Goal: Transaction & Acquisition: Purchase product/service

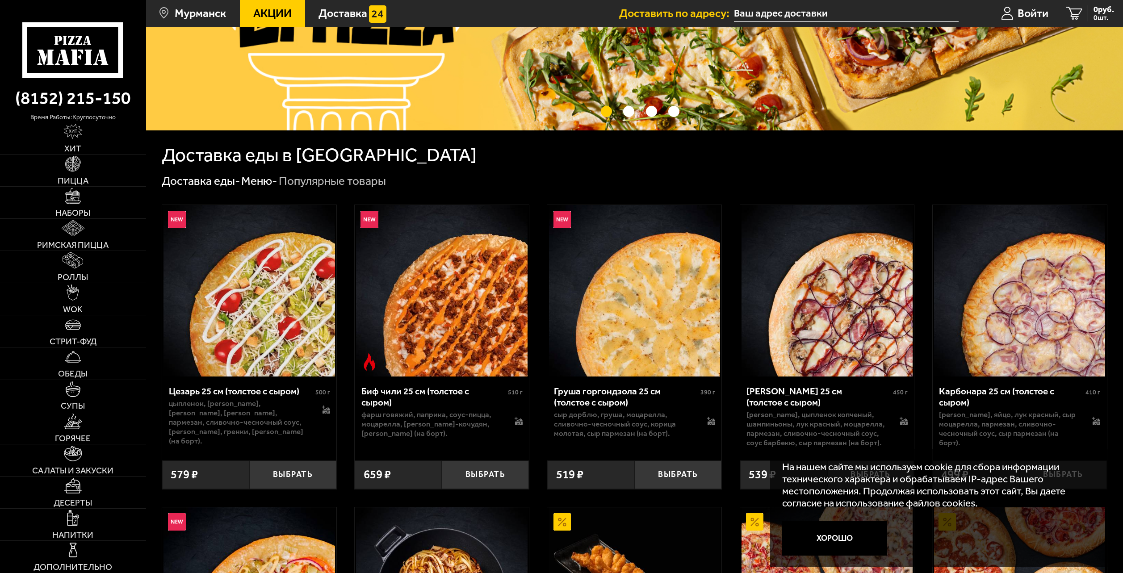
scroll to position [223, 0]
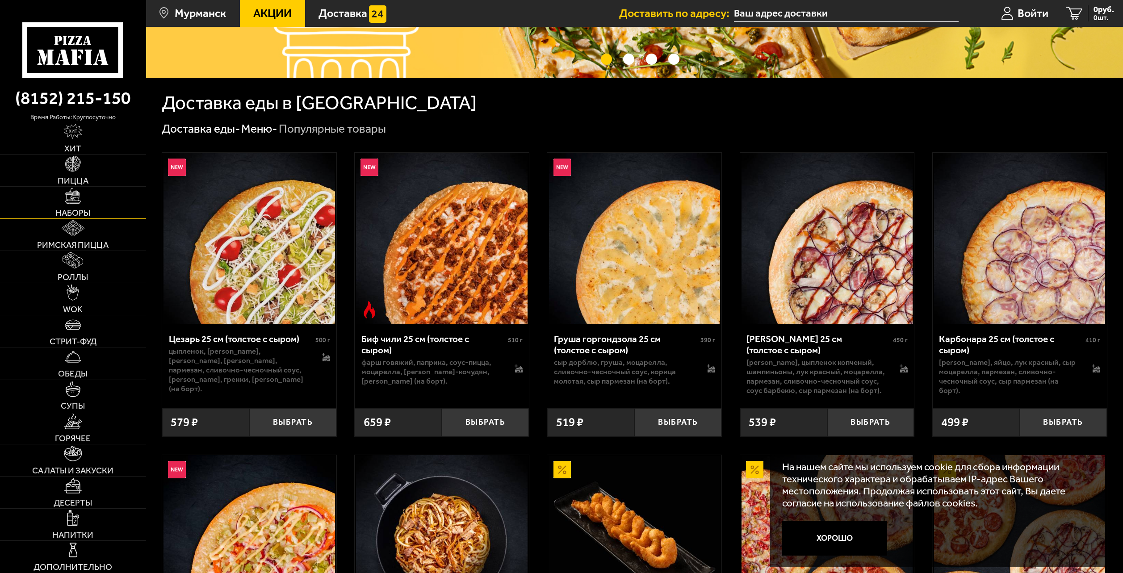
click at [77, 203] on img at bounding box center [73, 196] width 16 height 16
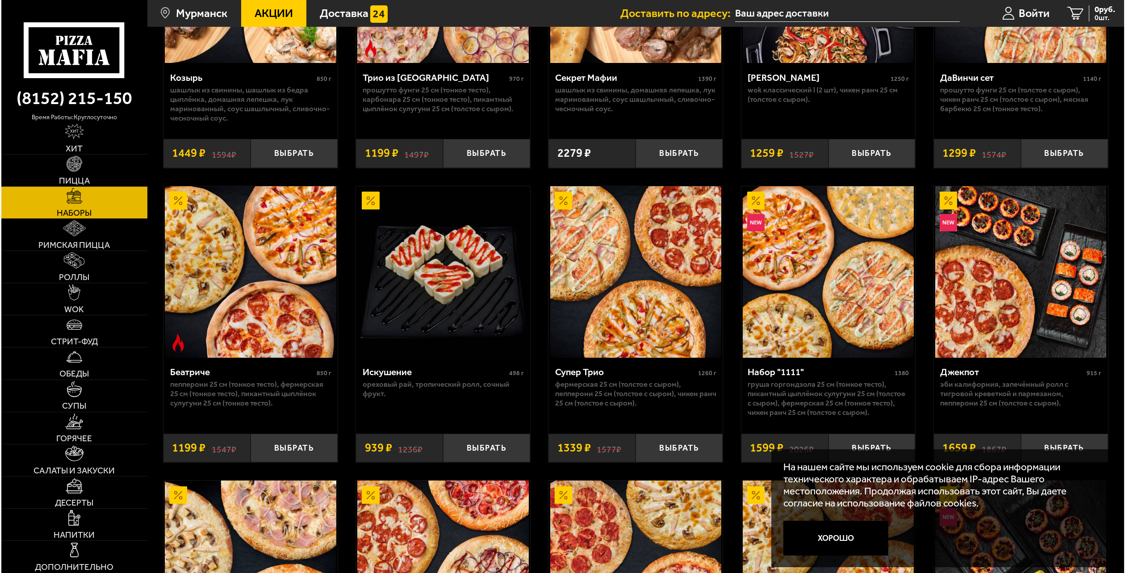
scroll to position [804, 0]
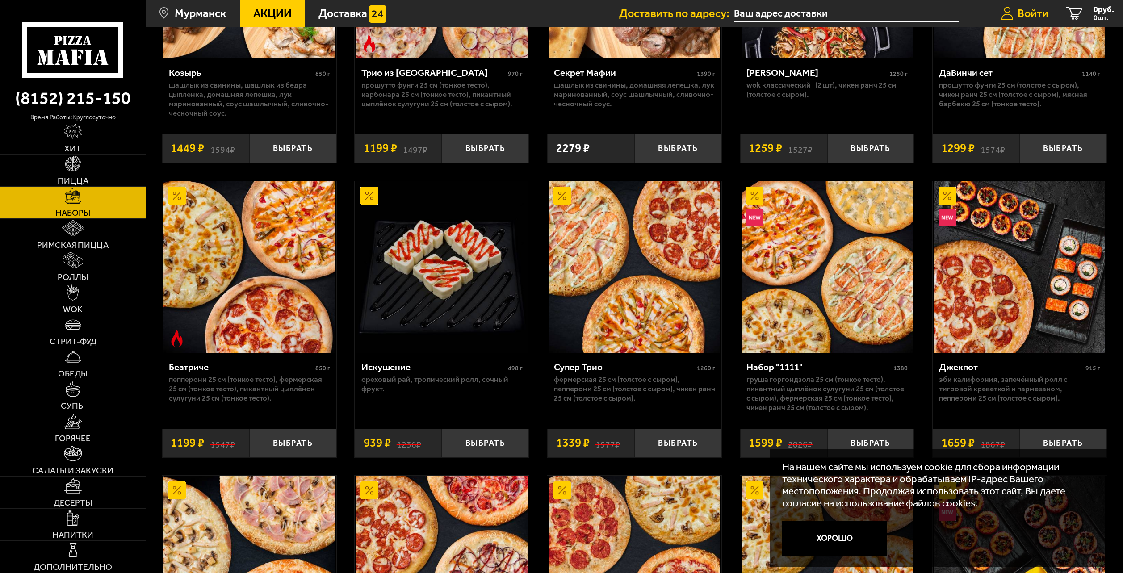
drag, startPoint x: 1046, startPoint y: 4, endPoint x: 1039, endPoint y: 17, distance: 14.4
click at [1045, 7] on link "Войти" at bounding box center [1024, 13] width 65 height 27
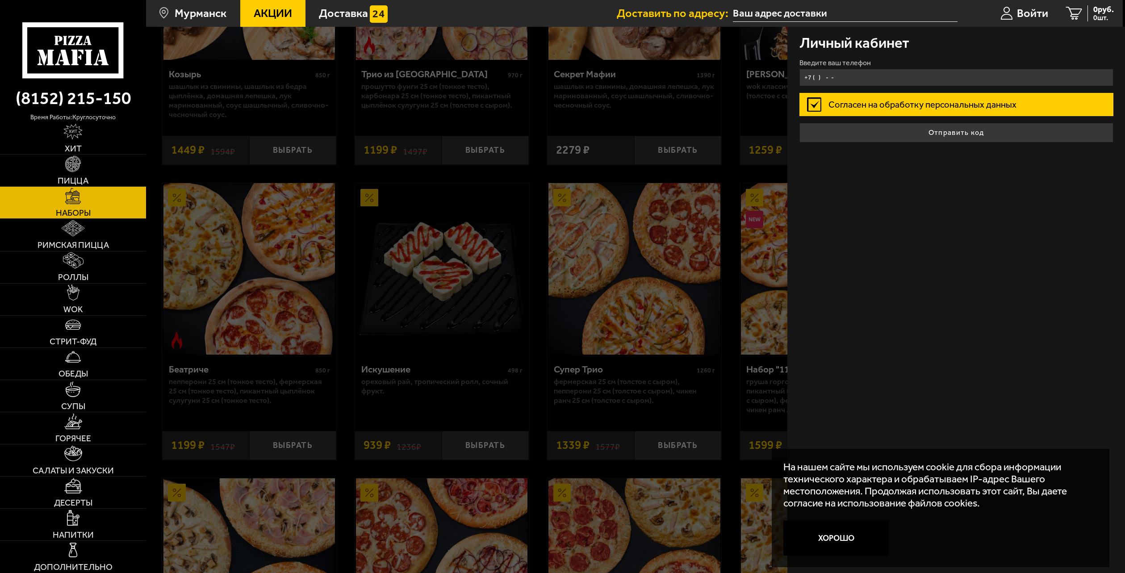
click at [893, 74] on input "+7 ( ) - -" at bounding box center [956, 77] width 314 height 17
type input "[PHONE_NUMBER]"
click at [799, 123] on button "Отправить код" at bounding box center [956, 133] width 314 height 20
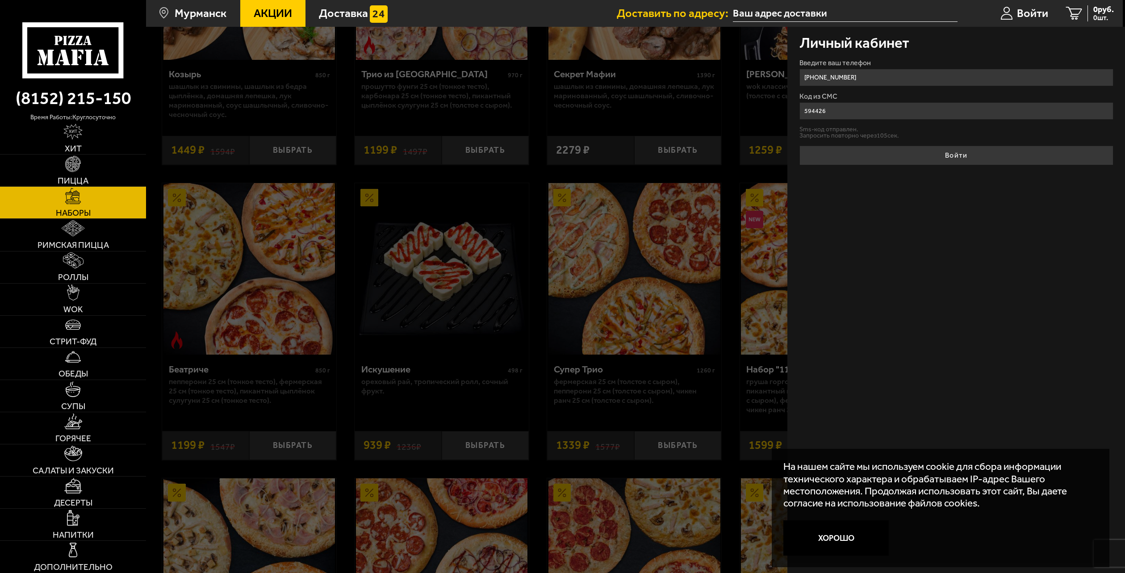
type input "594426"
click at [799, 146] on button "Войти" at bounding box center [956, 156] width 314 height 20
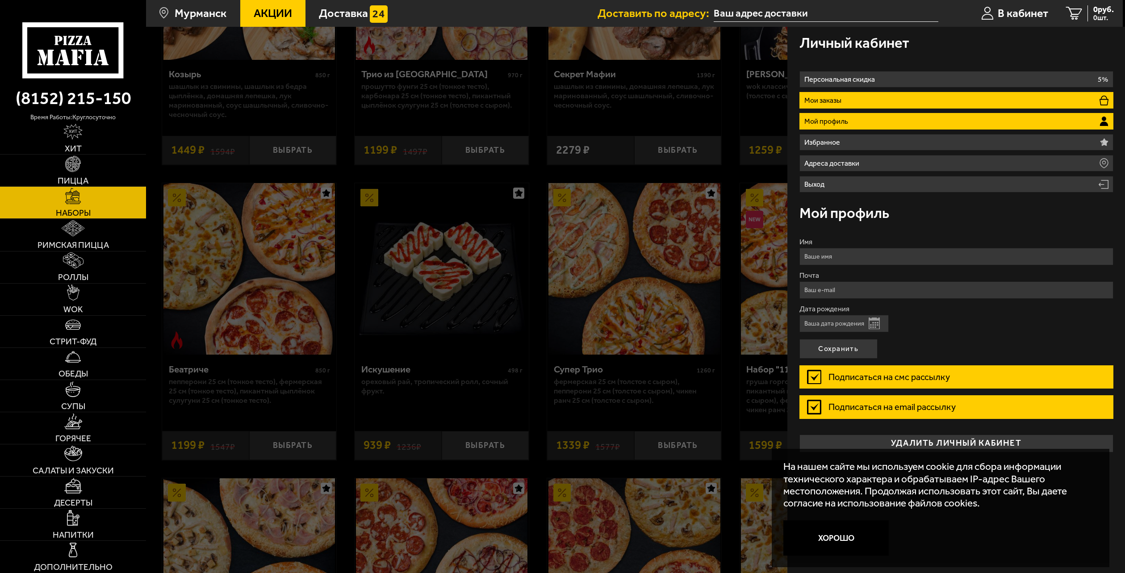
click at [853, 105] on li "Мои заказы" at bounding box center [956, 100] width 314 height 17
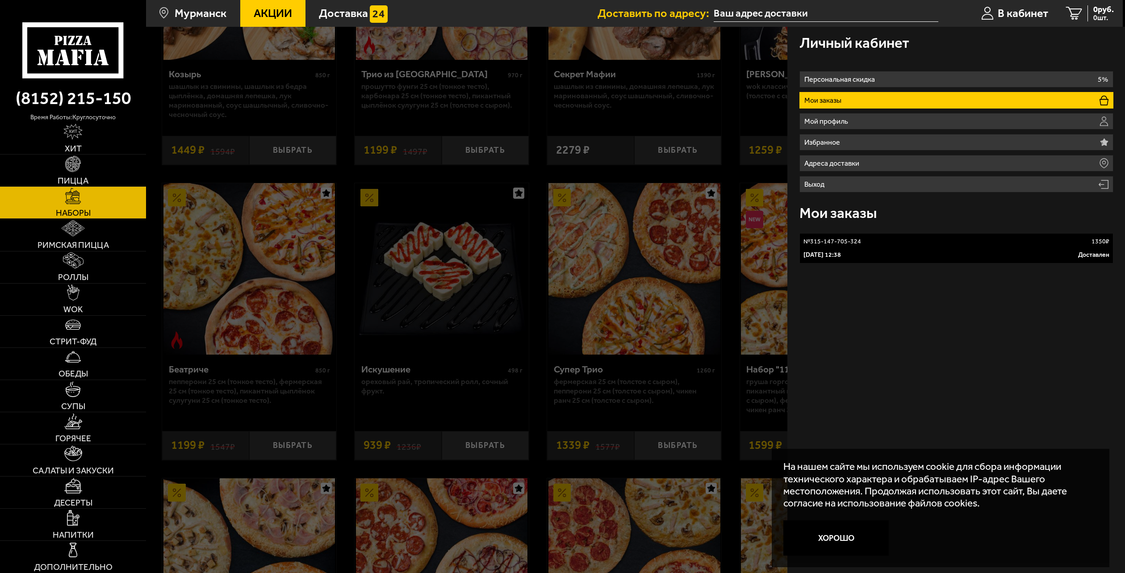
click at [910, 259] on div "[DATE] 12:38 Доставлен" at bounding box center [956, 255] width 306 height 9
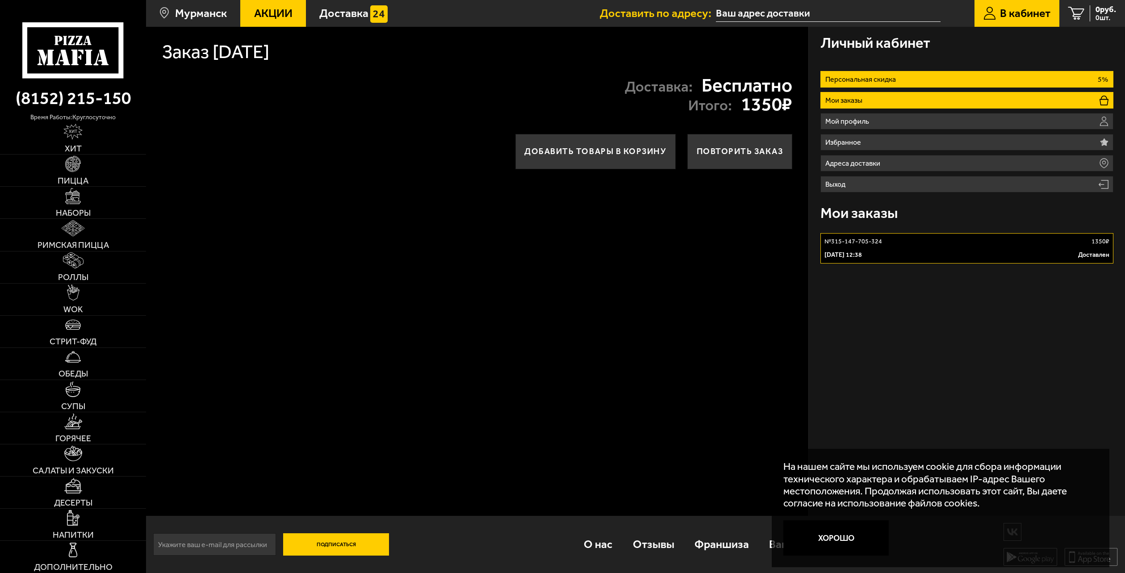
click at [858, 77] on p "Персональная скидка" at bounding box center [862, 79] width 74 height 7
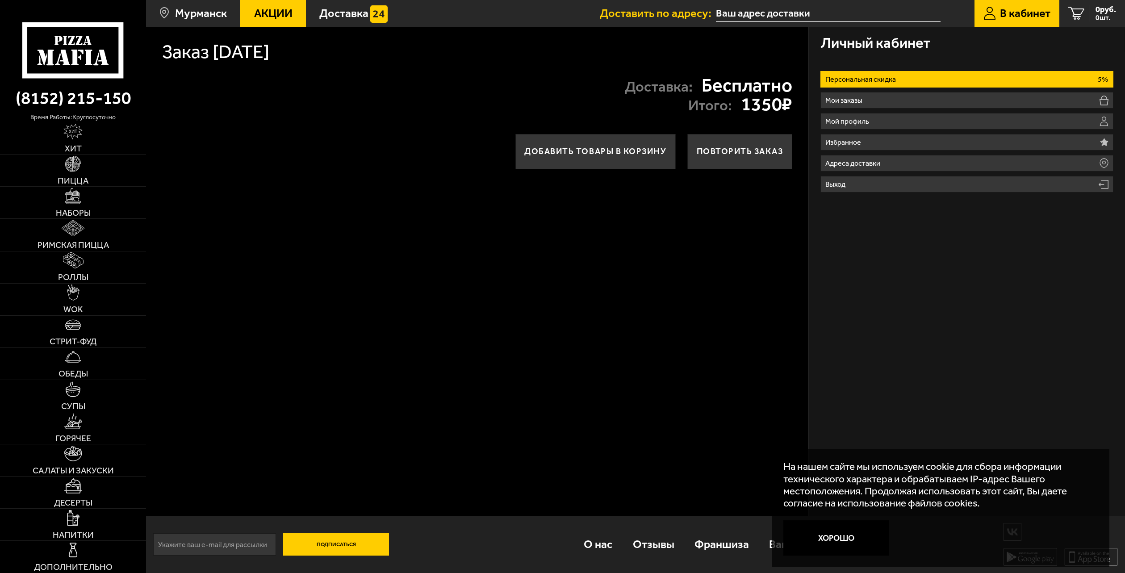
drag, startPoint x: 755, startPoint y: 100, endPoint x: 791, endPoint y: 102, distance: 35.8
click at [791, 102] on strong "1350 ₽" at bounding box center [766, 104] width 51 height 19
drag, startPoint x: 420, startPoint y: 104, endPoint x: 536, endPoint y: 128, distance: 118.7
click at [421, 103] on div "Доставка: Бесплатно Итого: 1350 ₽" at bounding box center [477, 94] width 662 height 55
click at [615, 152] on button "Добавить товары в корзину" at bounding box center [595, 151] width 160 height 35
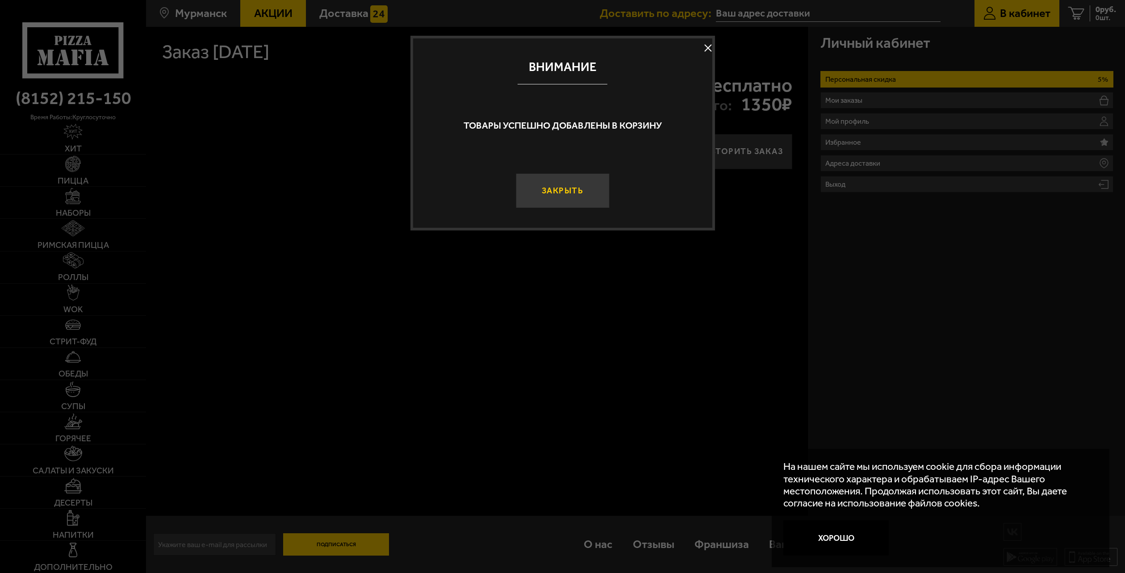
click at [592, 193] on button "Закрыть" at bounding box center [563, 190] width 94 height 35
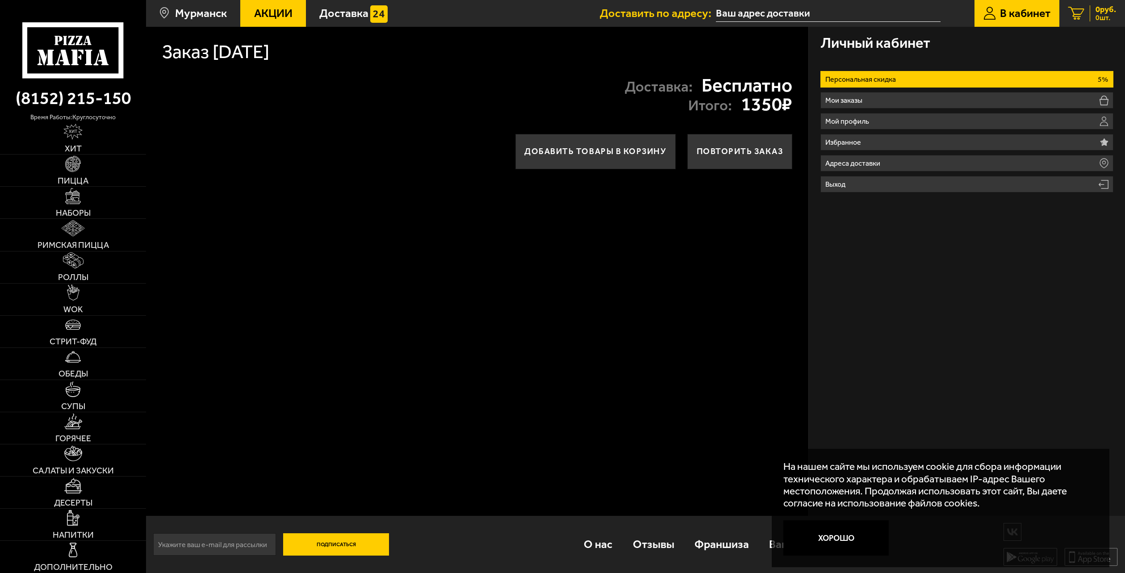
drag, startPoint x: 1074, startPoint y: 15, endPoint x: 1072, endPoint y: 21, distance: 5.5
click at [1074, 15] on icon at bounding box center [1076, 13] width 16 height 13
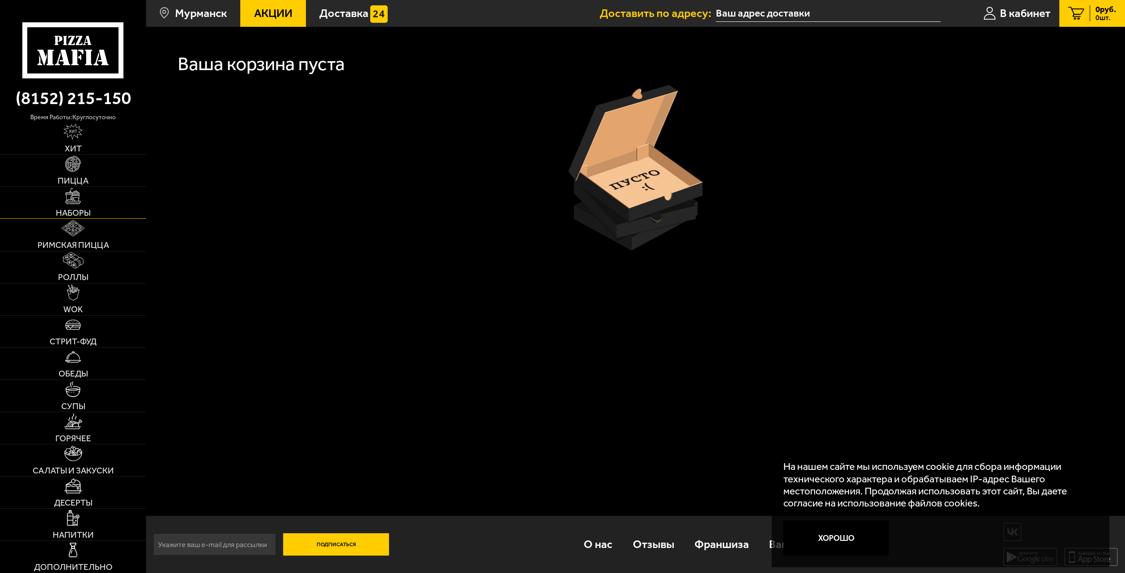
click at [82, 209] on span "Наборы" at bounding box center [73, 213] width 35 height 8
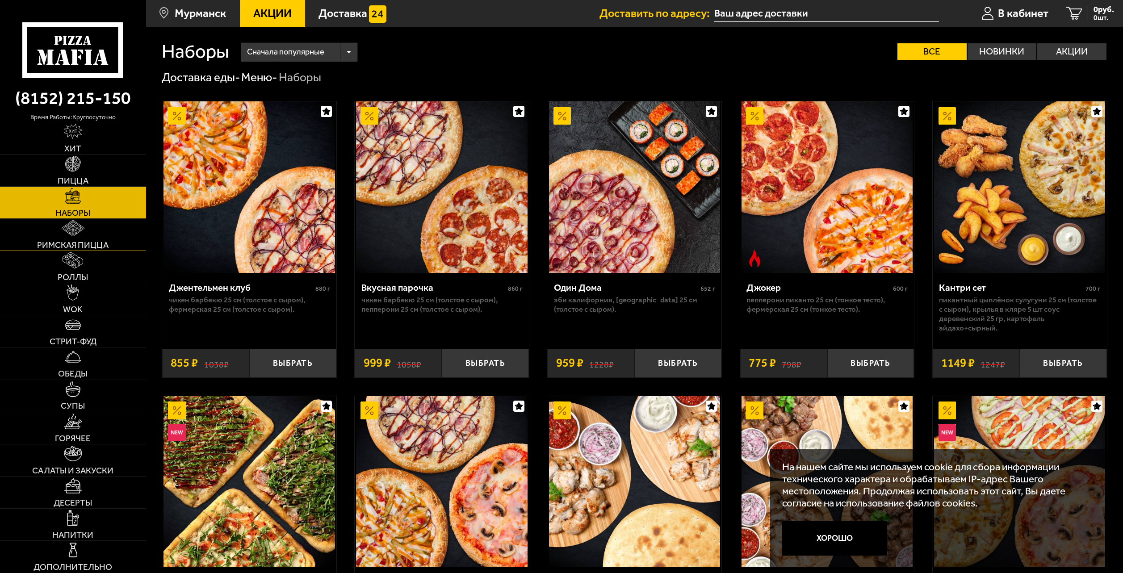
click at [87, 236] on link "Римская пицца" at bounding box center [73, 235] width 146 height 32
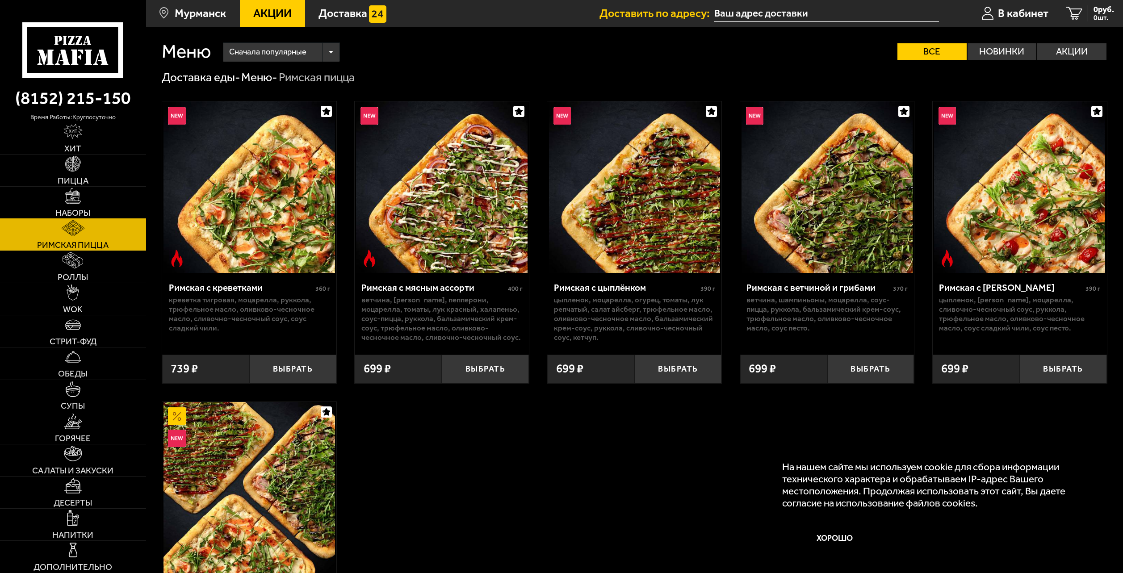
click at [82, 209] on span "Наборы" at bounding box center [72, 213] width 35 height 8
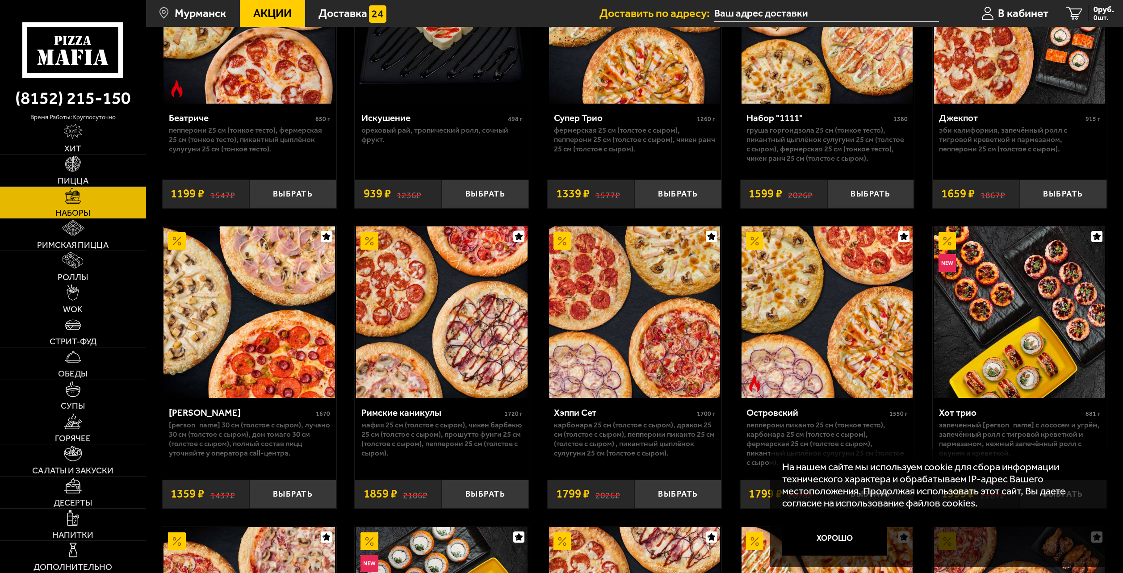
scroll to position [1072, 0]
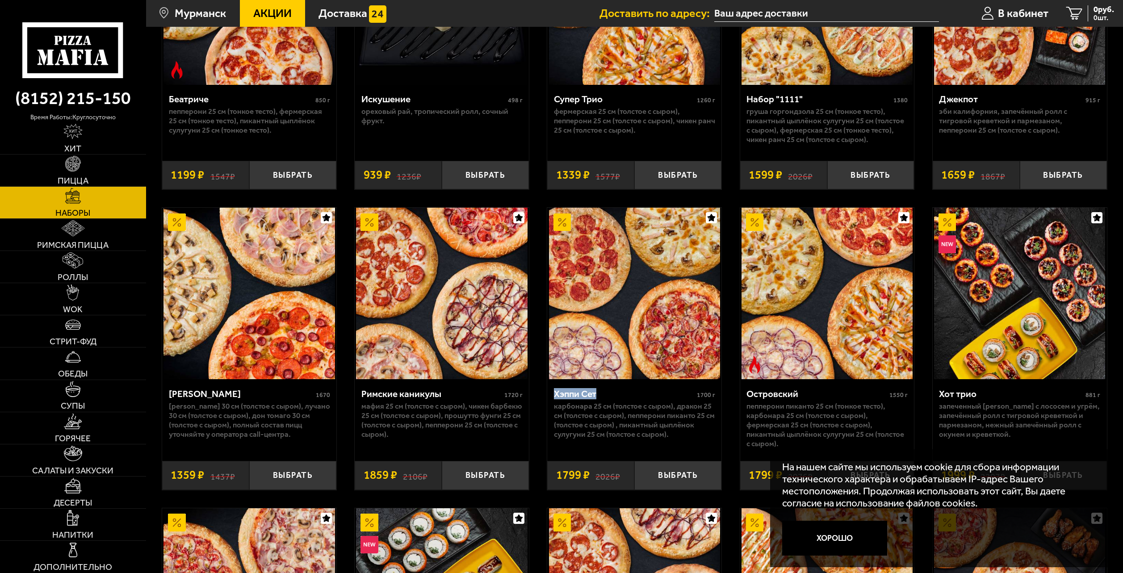
drag, startPoint x: 612, startPoint y: 396, endPoint x: 622, endPoint y: 396, distance: 9.8
click at [622, 396] on div "Хэппи Сет 1700 г Карбонара 25 см (толстое с сыром), Дракон 25 см (толстое с сыр…" at bounding box center [634, 415] width 174 height 73
click at [631, 437] on p "Карбонара 25 см (толстое с сыром), Дракон 25 см (толстое с сыром), Пепперони Пи…" at bounding box center [634, 420] width 161 height 38
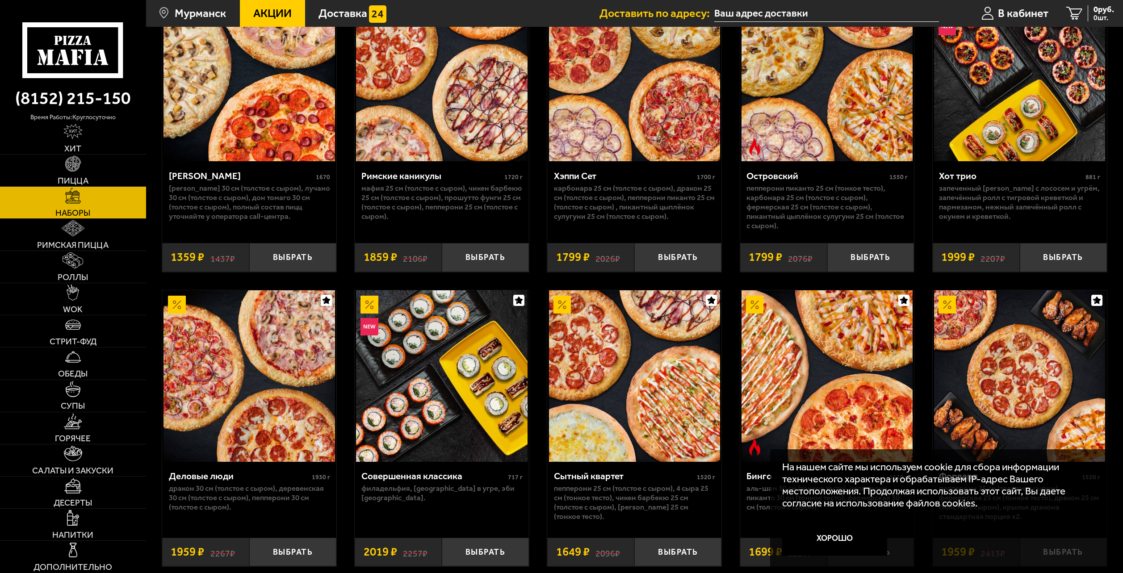
scroll to position [1295, 0]
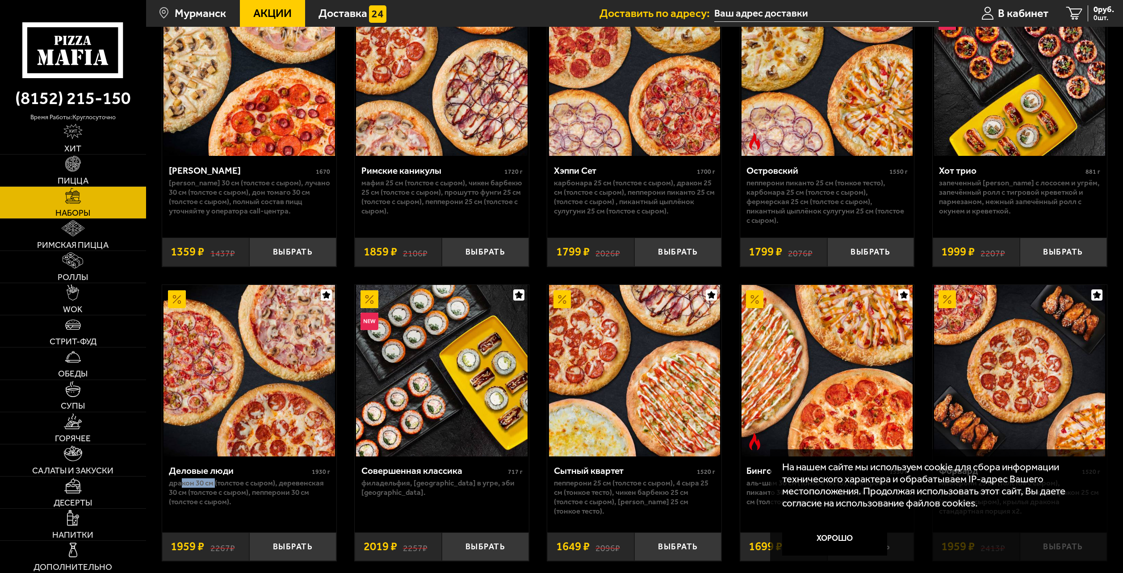
drag, startPoint x: 183, startPoint y: 486, endPoint x: 215, endPoint y: 486, distance: 31.7
click at [215, 486] on p "Дракон 30 см (толстое с сыром), Деревенская 30 см (толстое с сыром), Пепперони …" at bounding box center [249, 492] width 161 height 28
click at [232, 506] on p "Дракон 30 см (толстое с сыром), Деревенская 30 см (толстое с сыром), Пепперони …" at bounding box center [249, 492] width 161 height 28
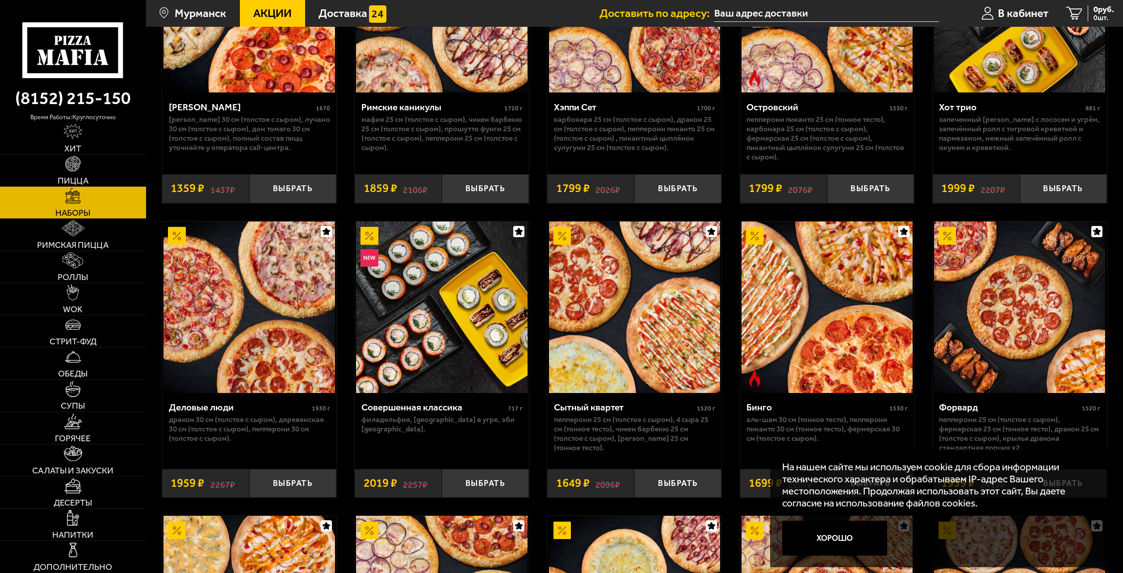
scroll to position [1384, 0]
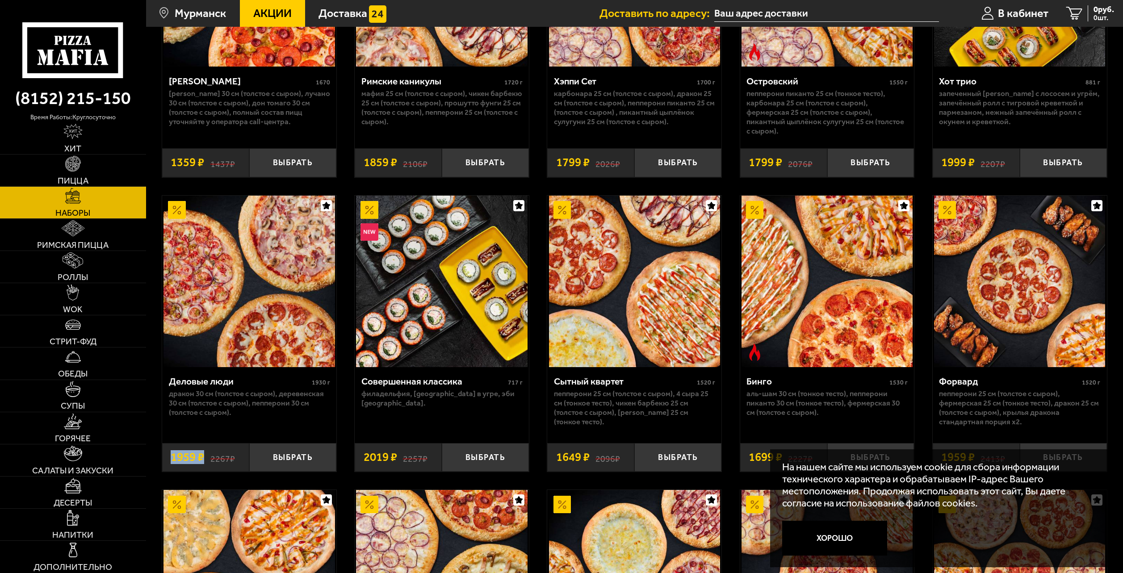
drag, startPoint x: 168, startPoint y: 463, endPoint x: 206, endPoint y: 460, distance: 37.6
click at [206, 460] on div "2267 ₽ 1959 ₽" at bounding box center [205, 457] width 87 height 29
click at [419, 427] on div "Совершенная классика 717 г [GEOGRAPHIC_DATA], [GEOGRAPHIC_DATA] в угре, Эби [GE…" at bounding box center [442, 400] width 174 height 67
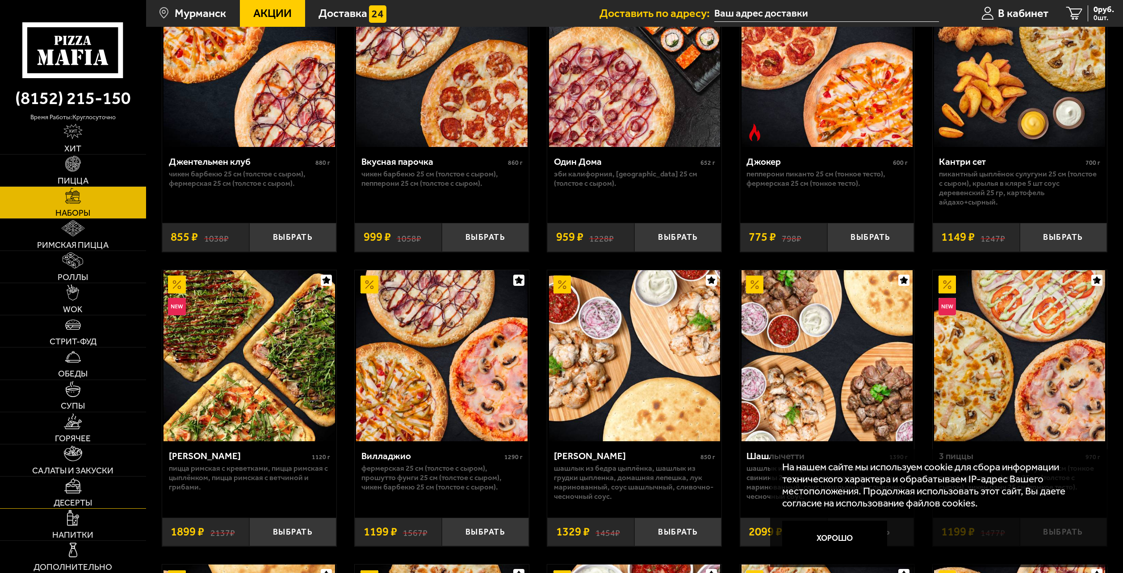
scroll to position [134, 0]
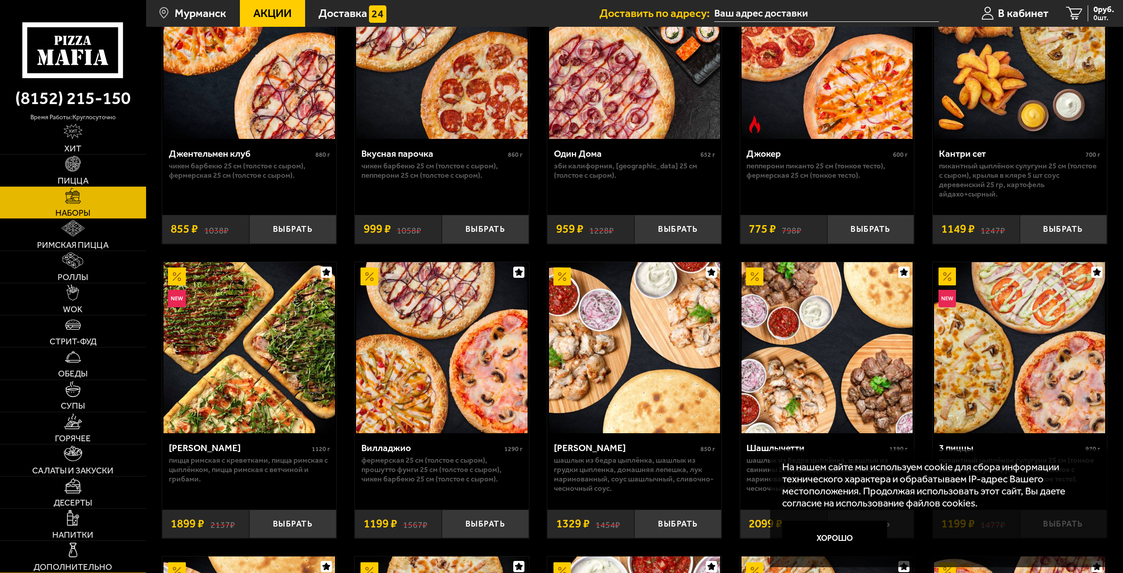
click at [89, 555] on link "Дополнительно" at bounding box center [73, 557] width 146 height 32
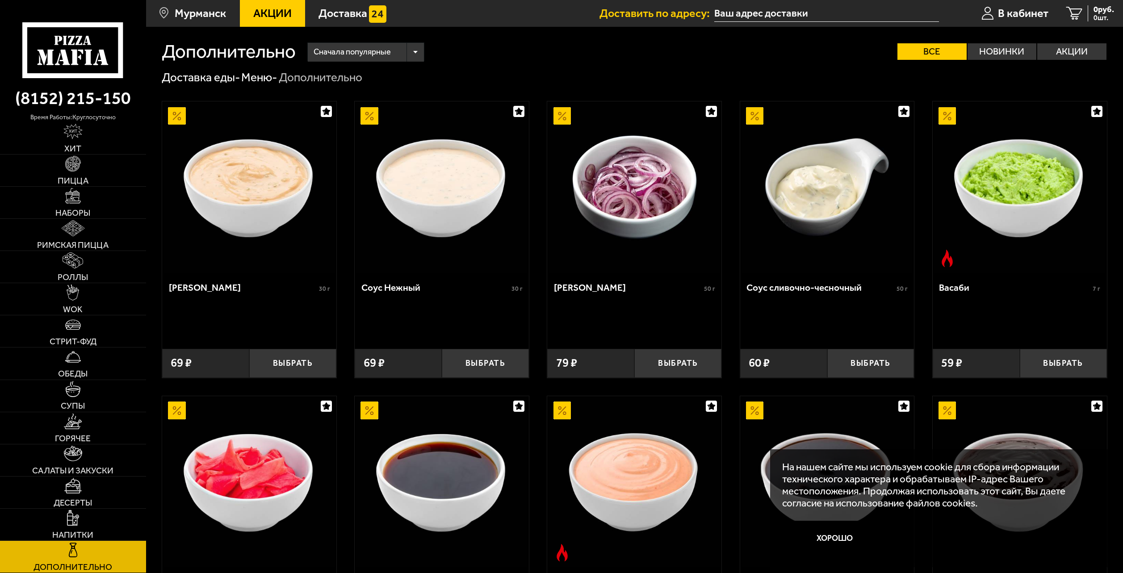
click at [447, 243] on img at bounding box center [441, 186] width 171 height 171
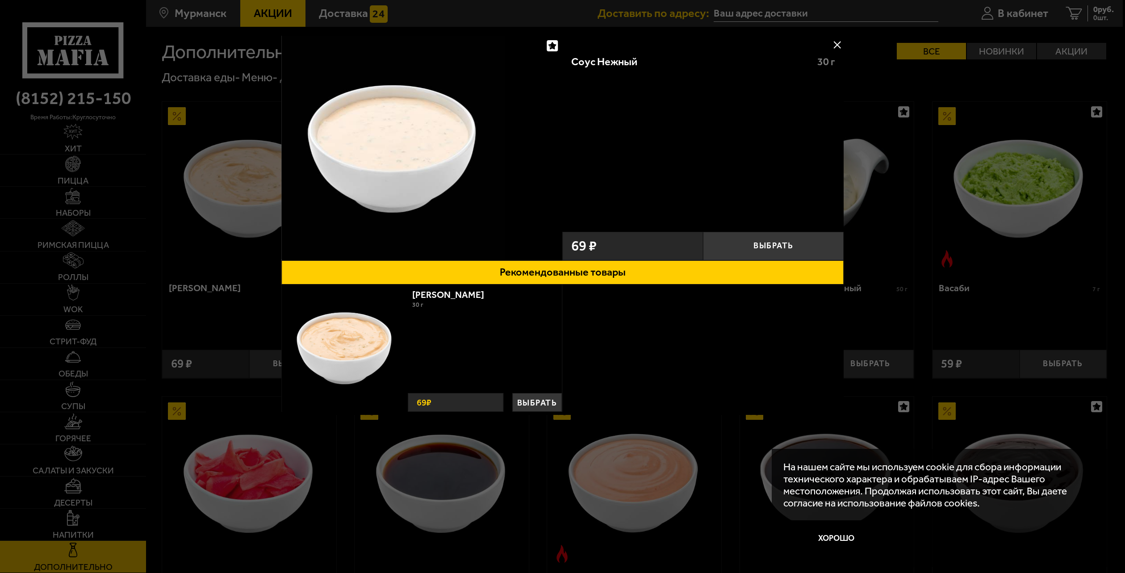
click at [549, 415] on div "Соус Нежный 30 г Выбрать 69 ₽ Рекомендованные товары Соус Деликатес 30 г Выбрат…" at bounding box center [562, 234] width 563 height 397
click at [540, 458] on div at bounding box center [562, 286] width 1125 height 573
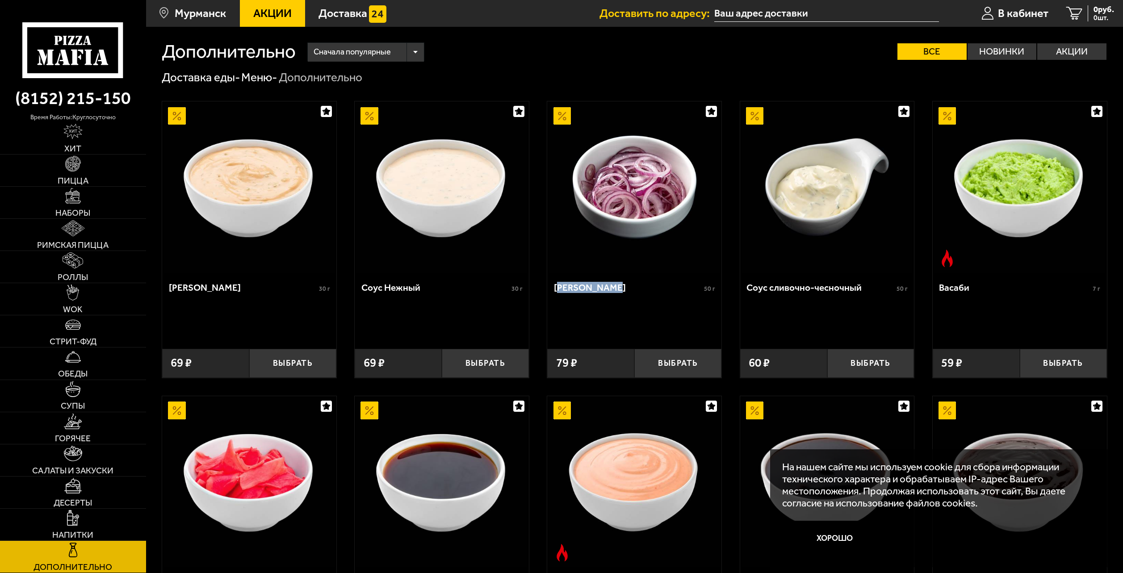
drag, startPoint x: 560, startPoint y: 284, endPoint x: 614, endPoint y: 291, distance: 54.5
click at [614, 291] on div "[PERSON_NAME]" at bounding box center [628, 287] width 148 height 11
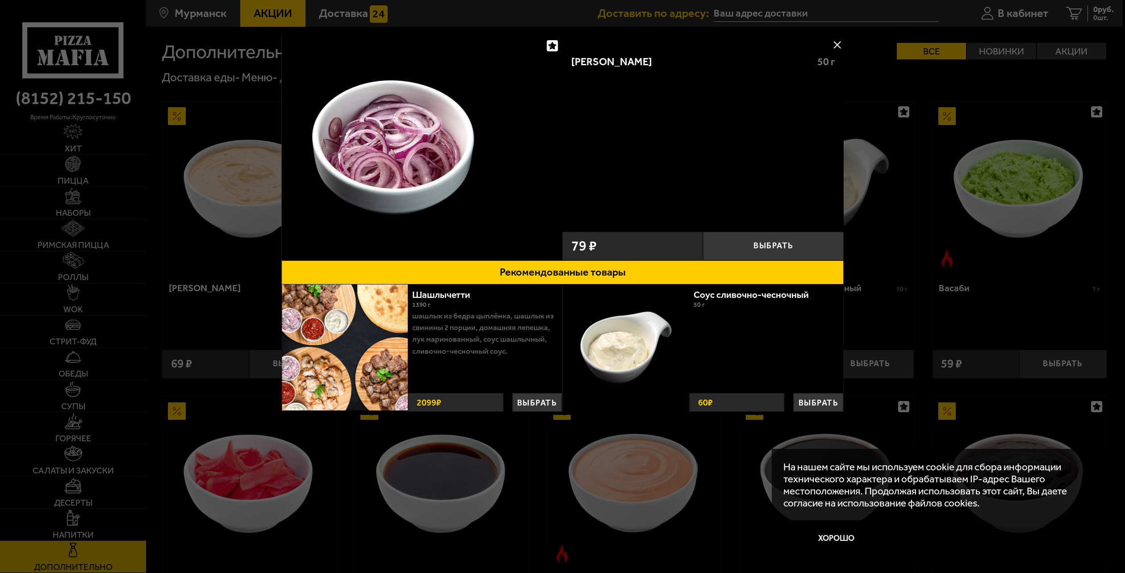
click at [857, 326] on div at bounding box center [562, 286] width 1125 height 573
